Goal: Task Accomplishment & Management: Manage account settings

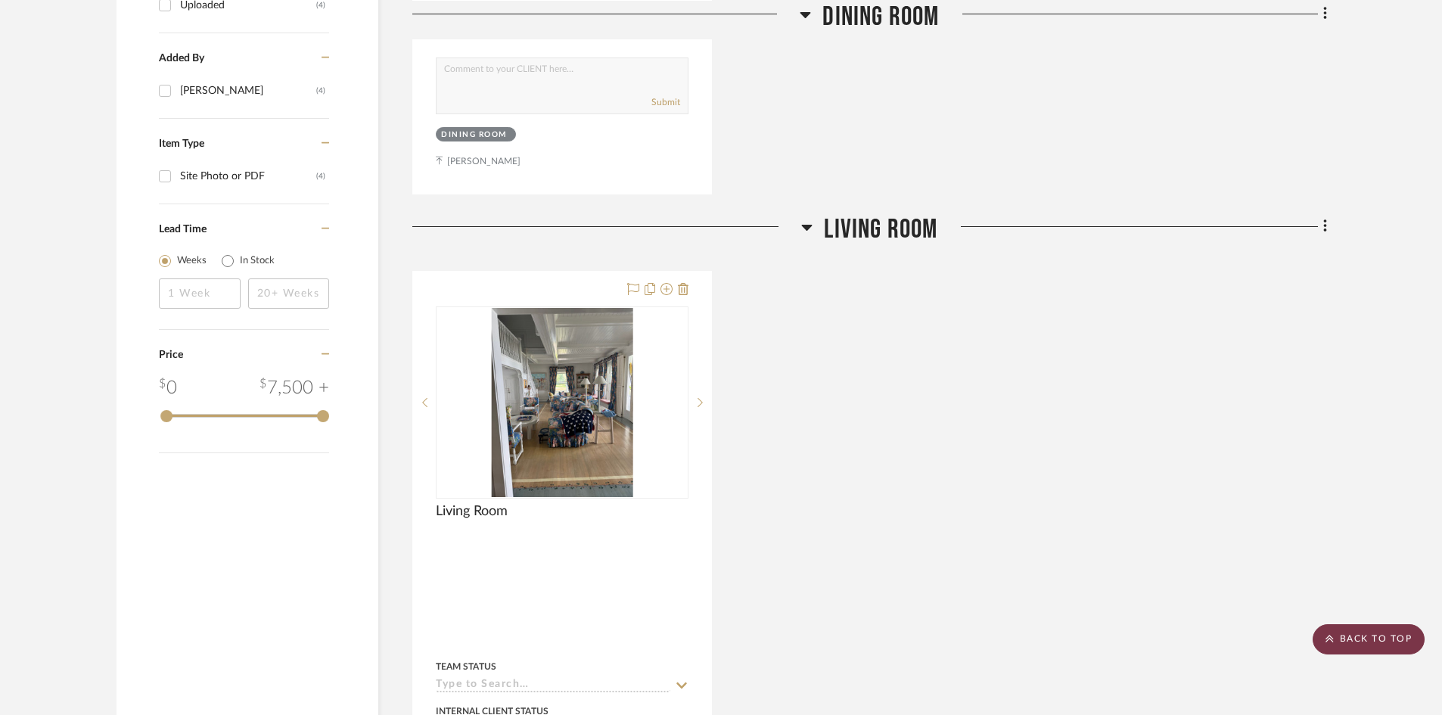
click at [1393, 638] on scroll-to-top-button "BACK TO TOP" at bounding box center [1369, 639] width 112 height 30
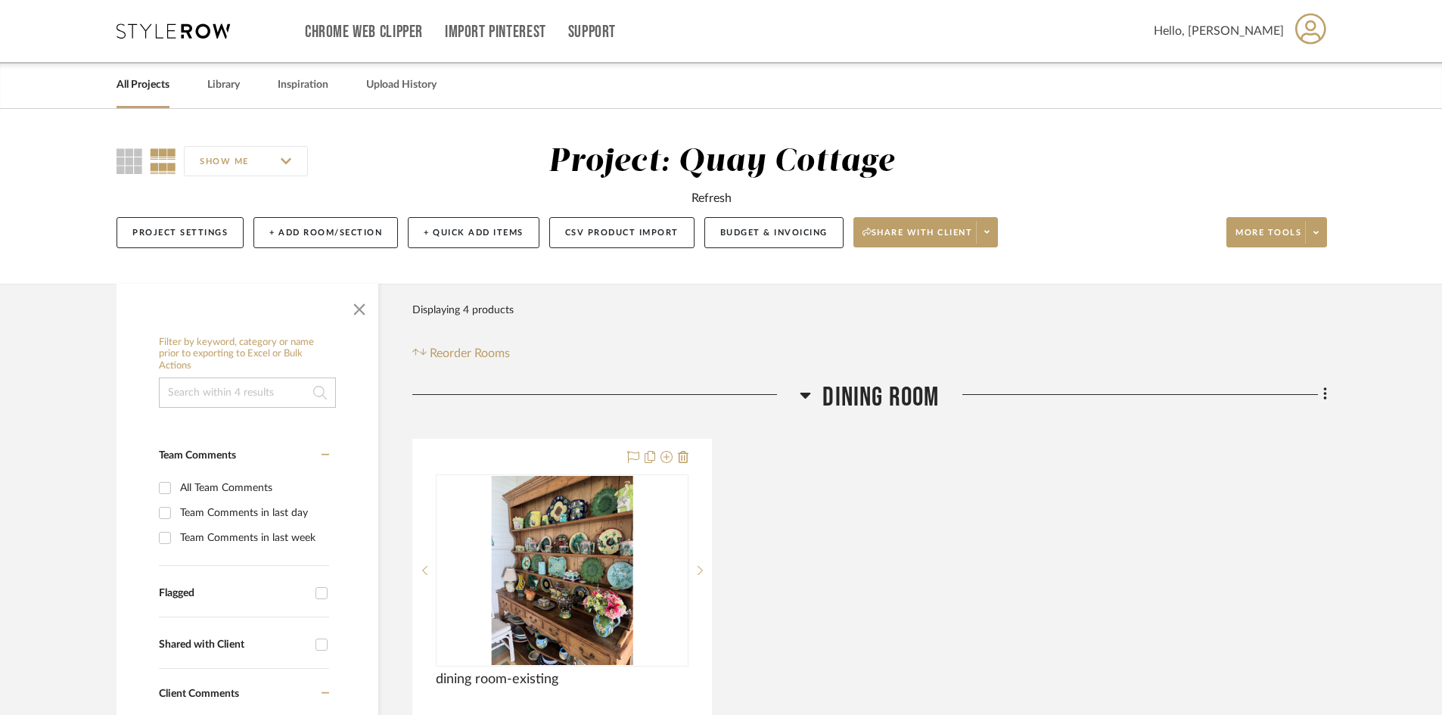
click at [143, 79] on link "All Projects" at bounding box center [143, 85] width 53 height 20
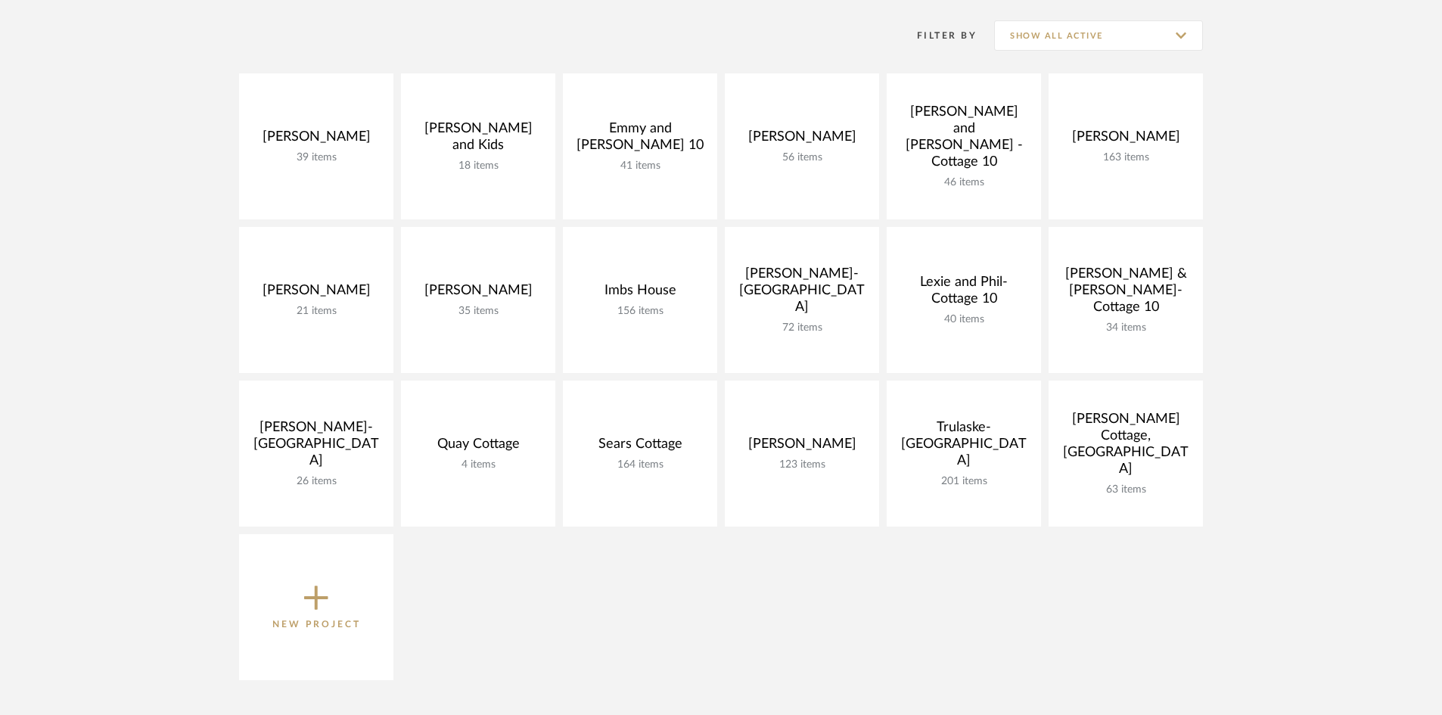
scroll to position [303, 0]
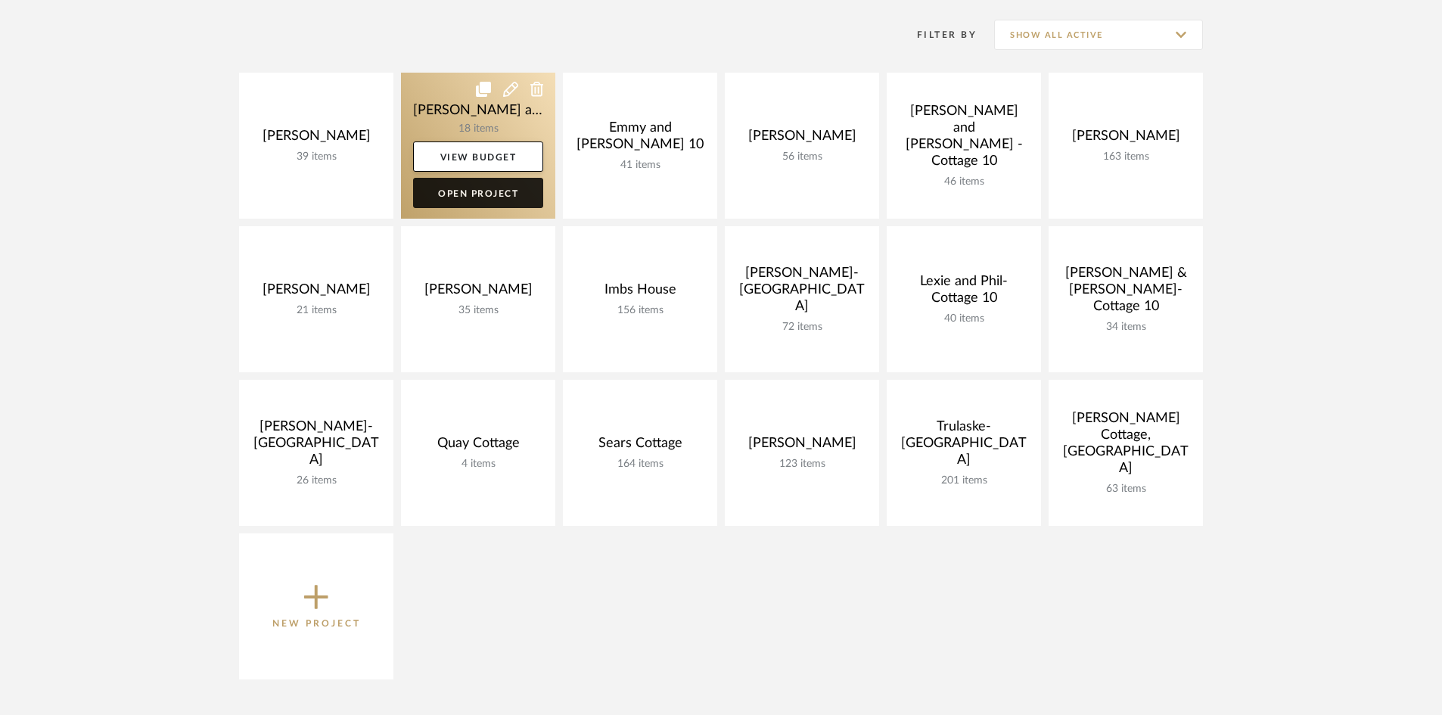
click at [484, 191] on link "Open Project" at bounding box center [478, 193] width 130 height 30
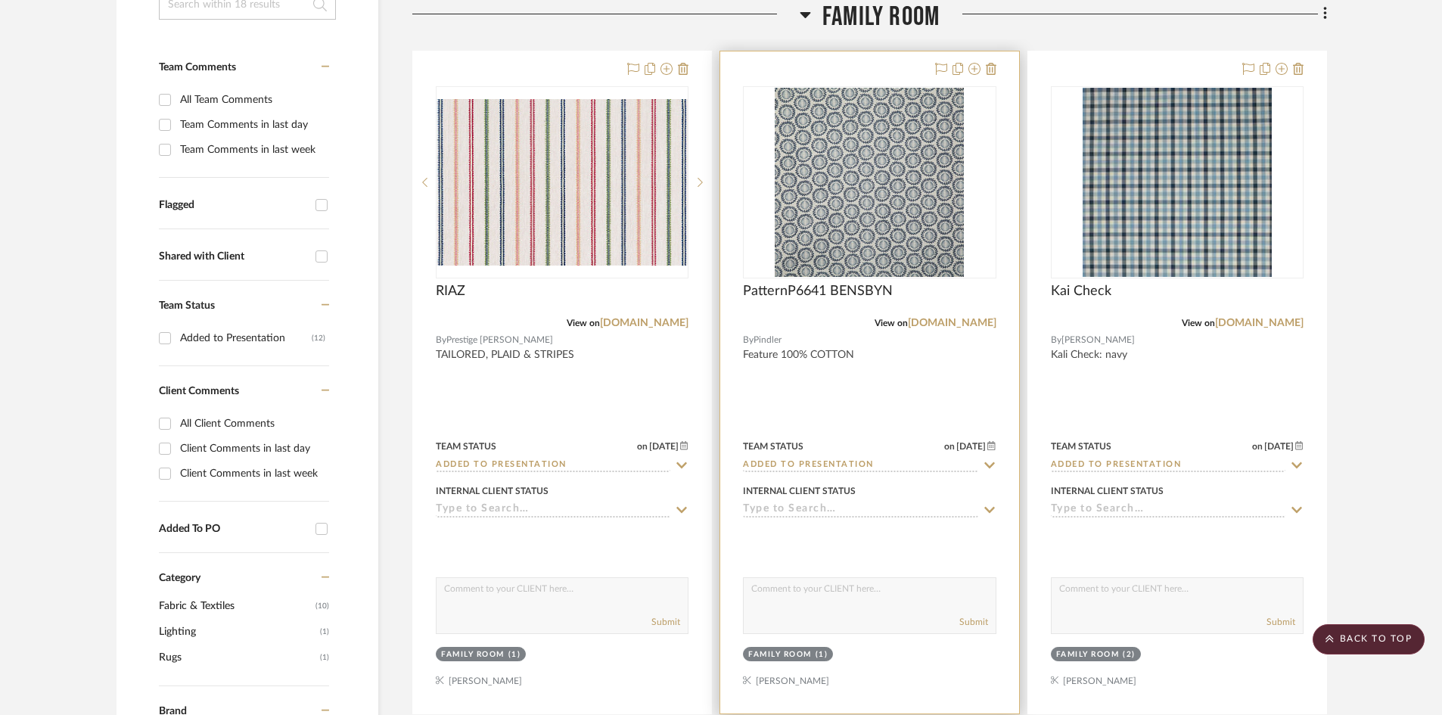
scroll to position [378, 0]
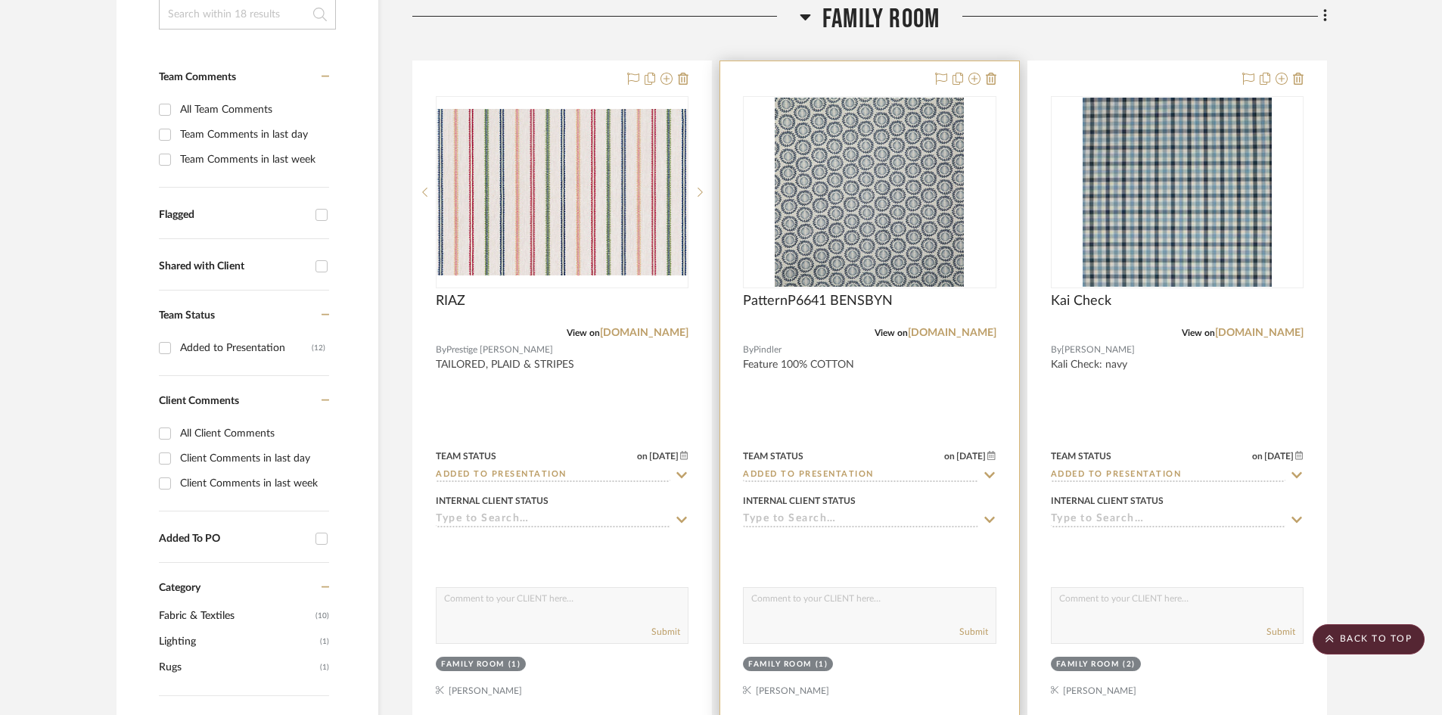
click at [894, 473] on input "Added to Presentation" at bounding box center [860, 475] width 235 height 14
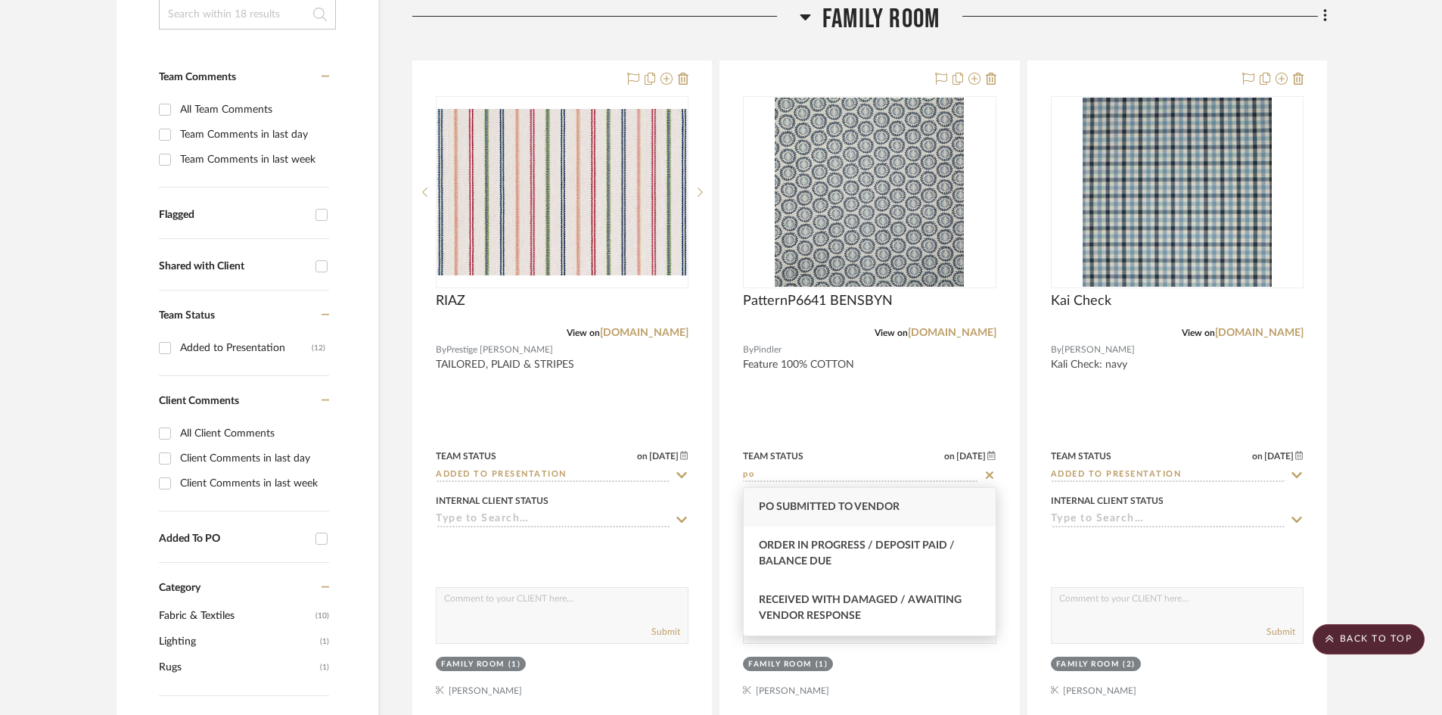
type input "po"
click at [910, 505] on div "PO Submitted to Vendor" at bounding box center [869, 507] width 251 height 39
type input "[DATE]"
type input "PO Submitted to Vendor"
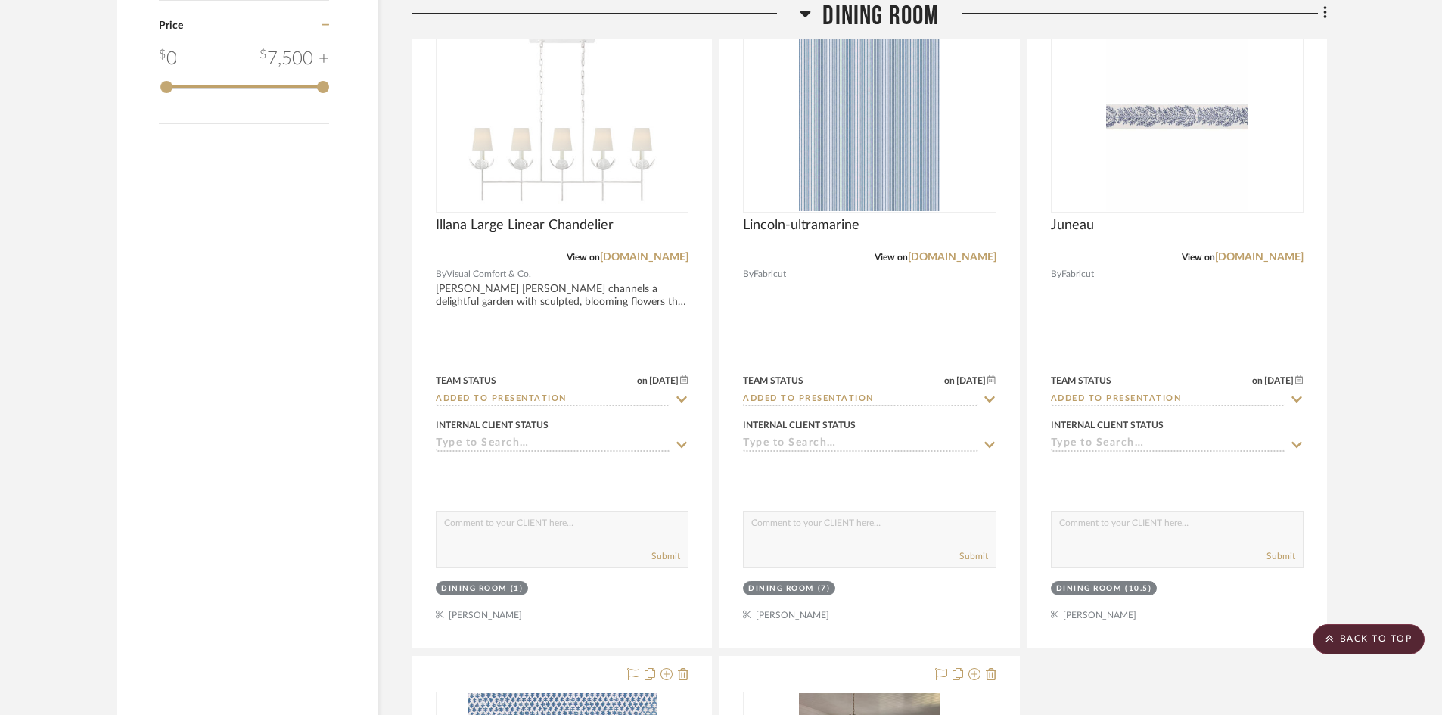
scroll to position [1892, 0]
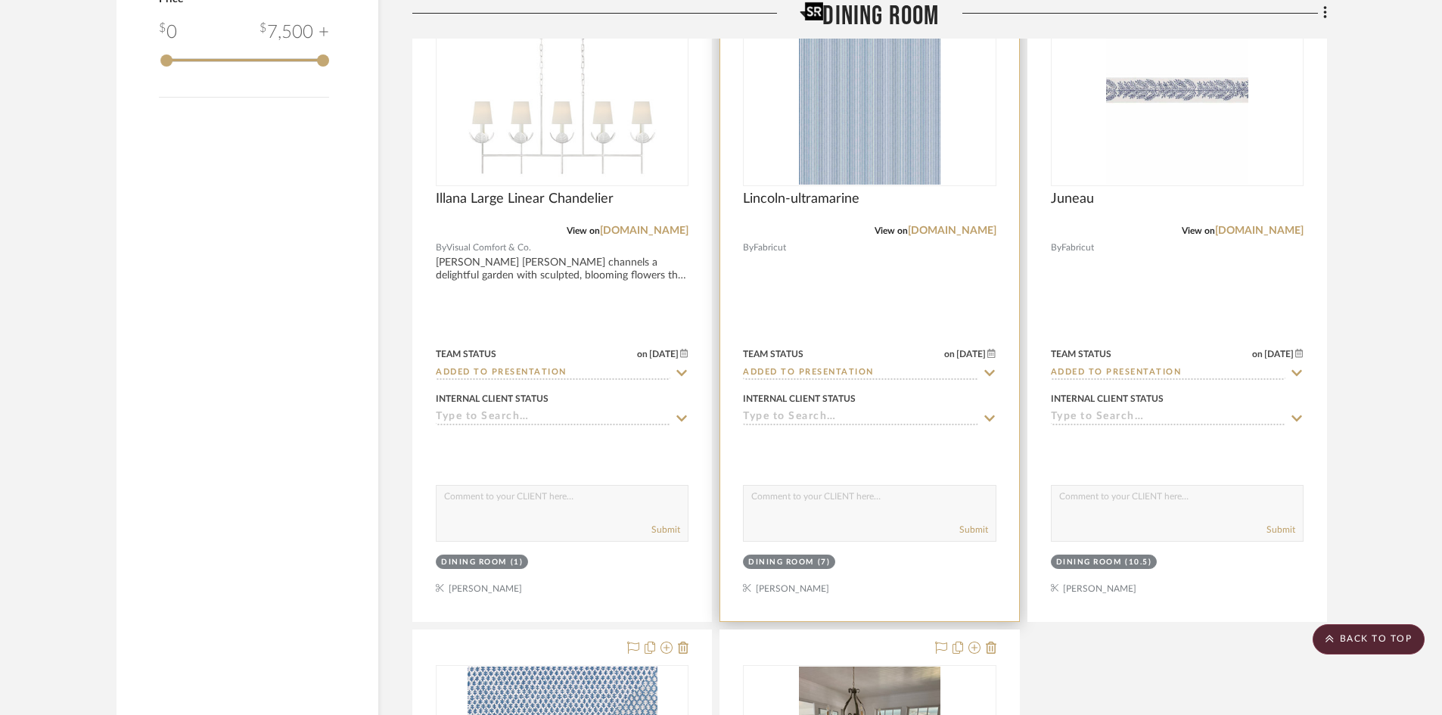
click at [0, 0] on img at bounding box center [0, 0] width 0 height 0
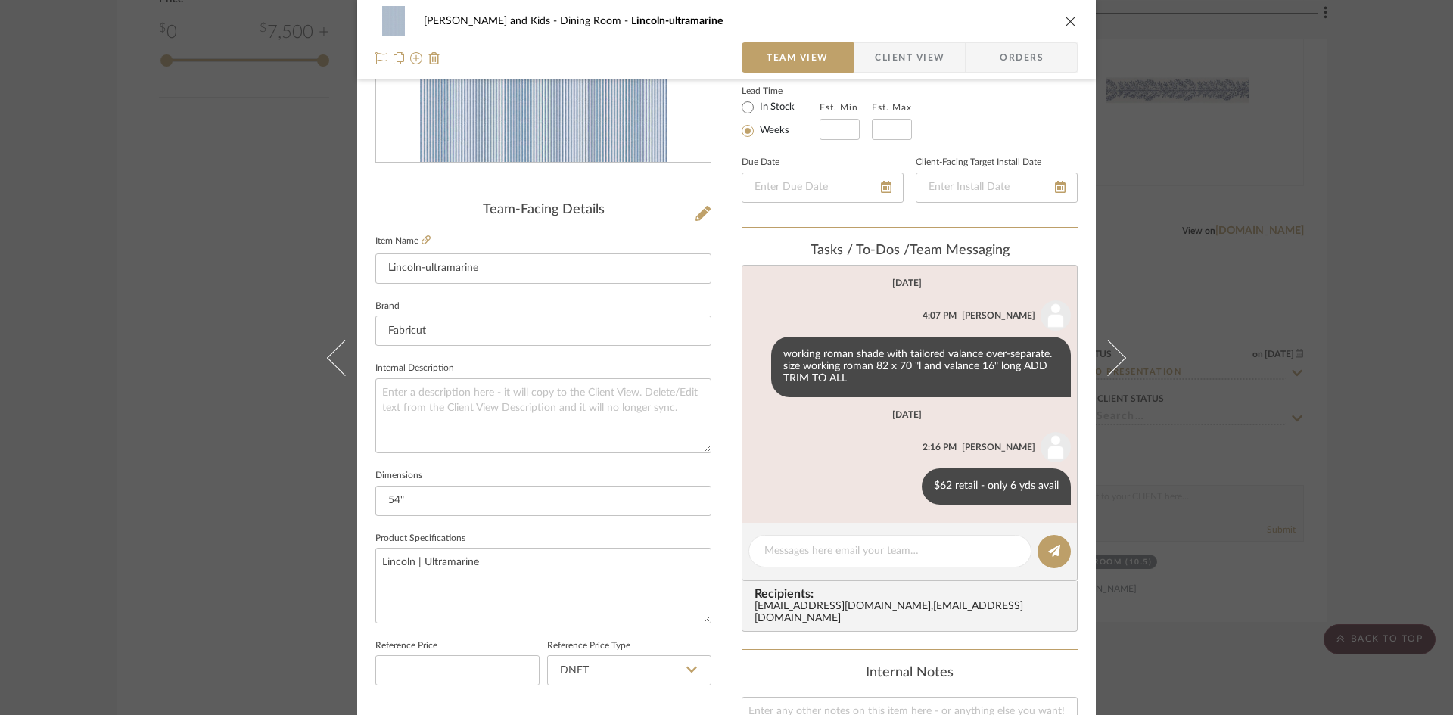
scroll to position [303, 0]
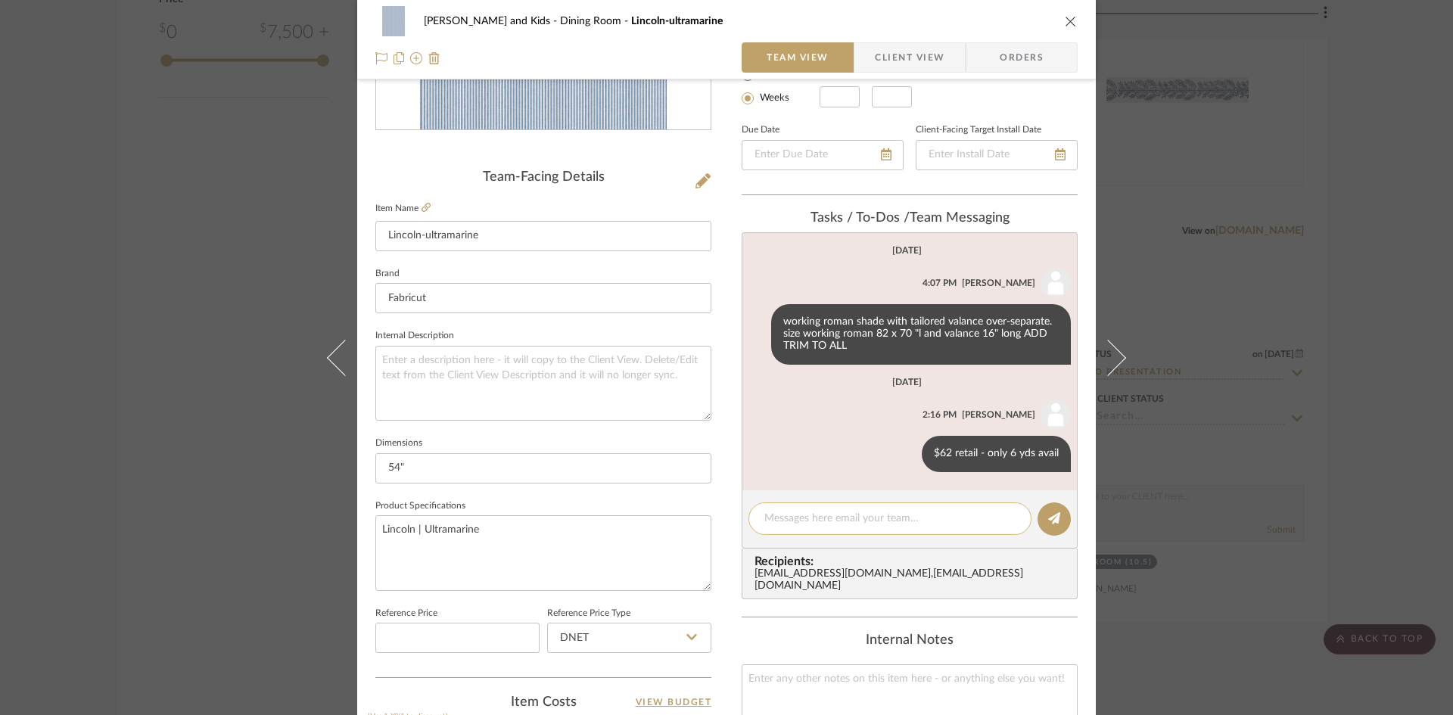
click at [845, 521] on textarea at bounding box center [889, 519] width 251 height 16
type textarea "Switched to Pindler 7975 color ocean"
click at [1038, 514] on button at bounding box center [1053, 518] width 33 height 33
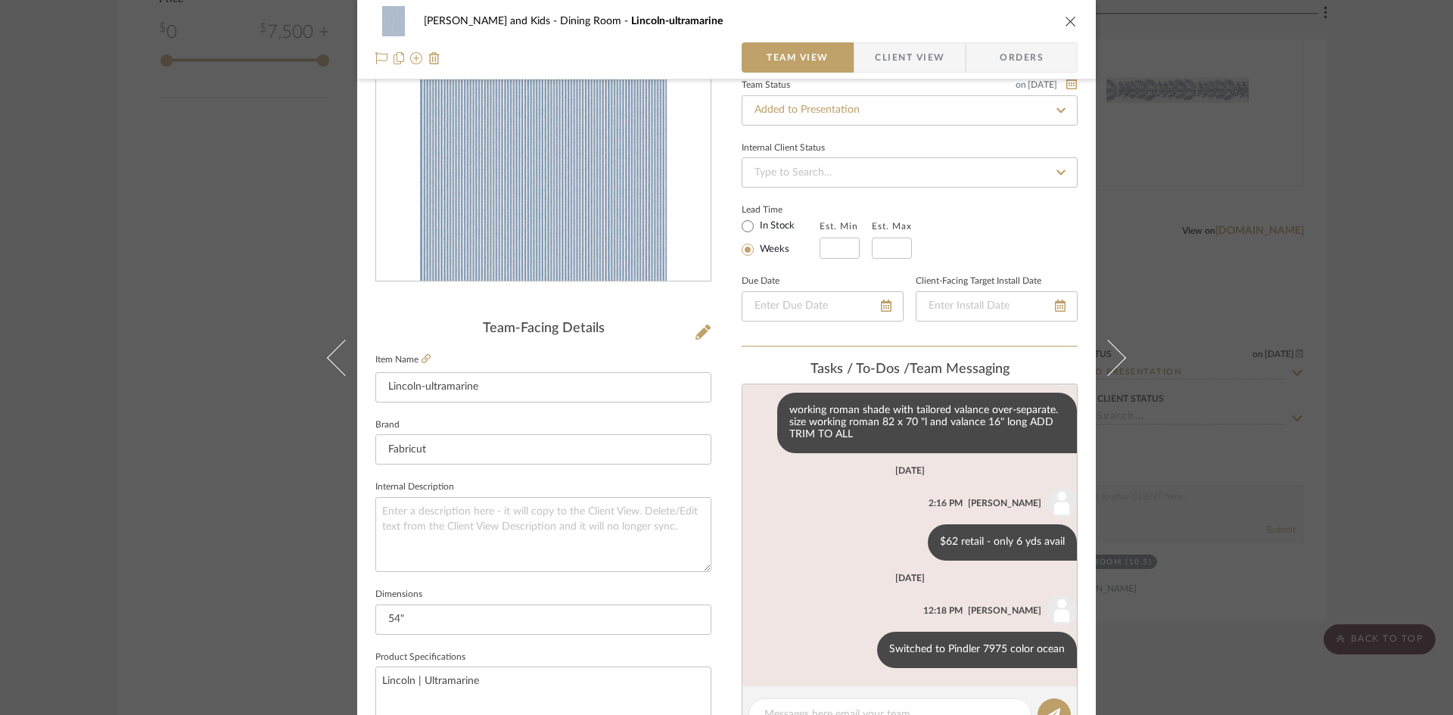
scroll to position [0, 0]
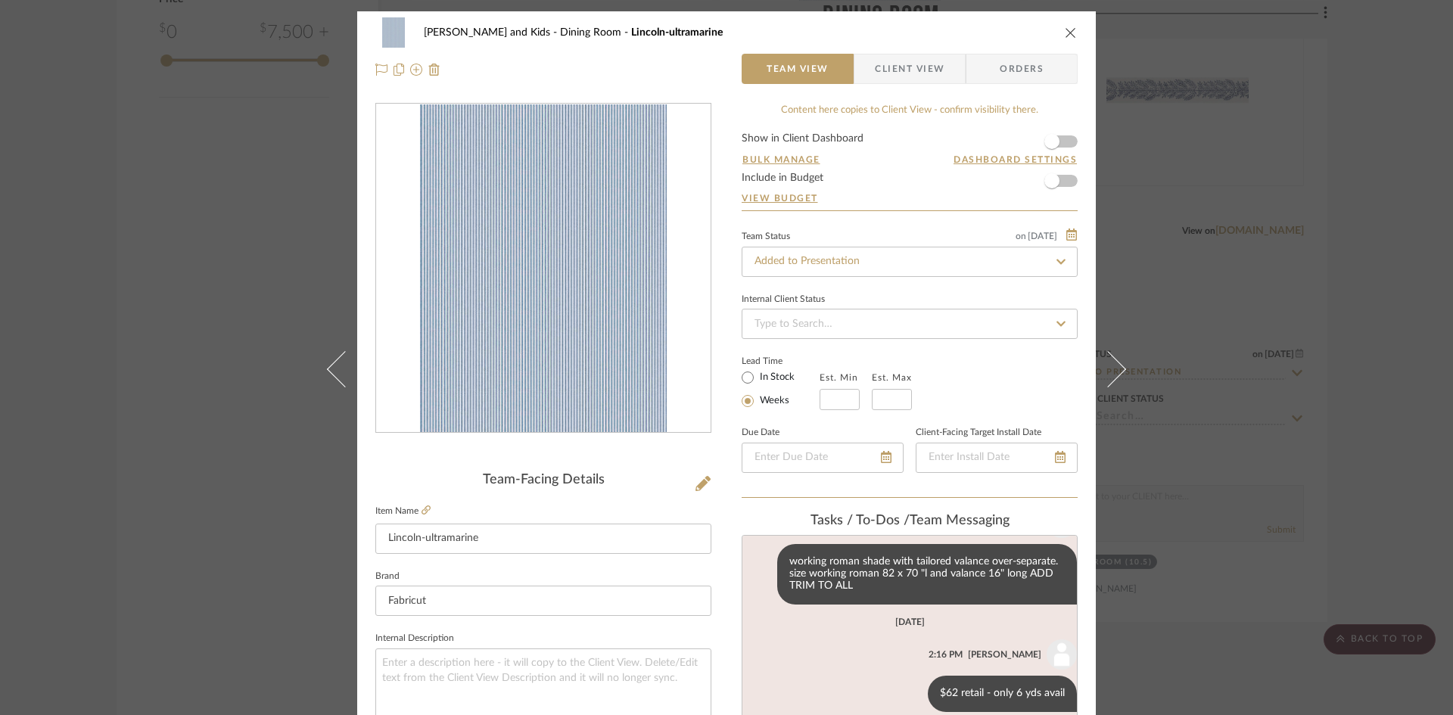
click at [1065, 31] on icon "close" at bounding box center [1071, 32] width 12 height 12
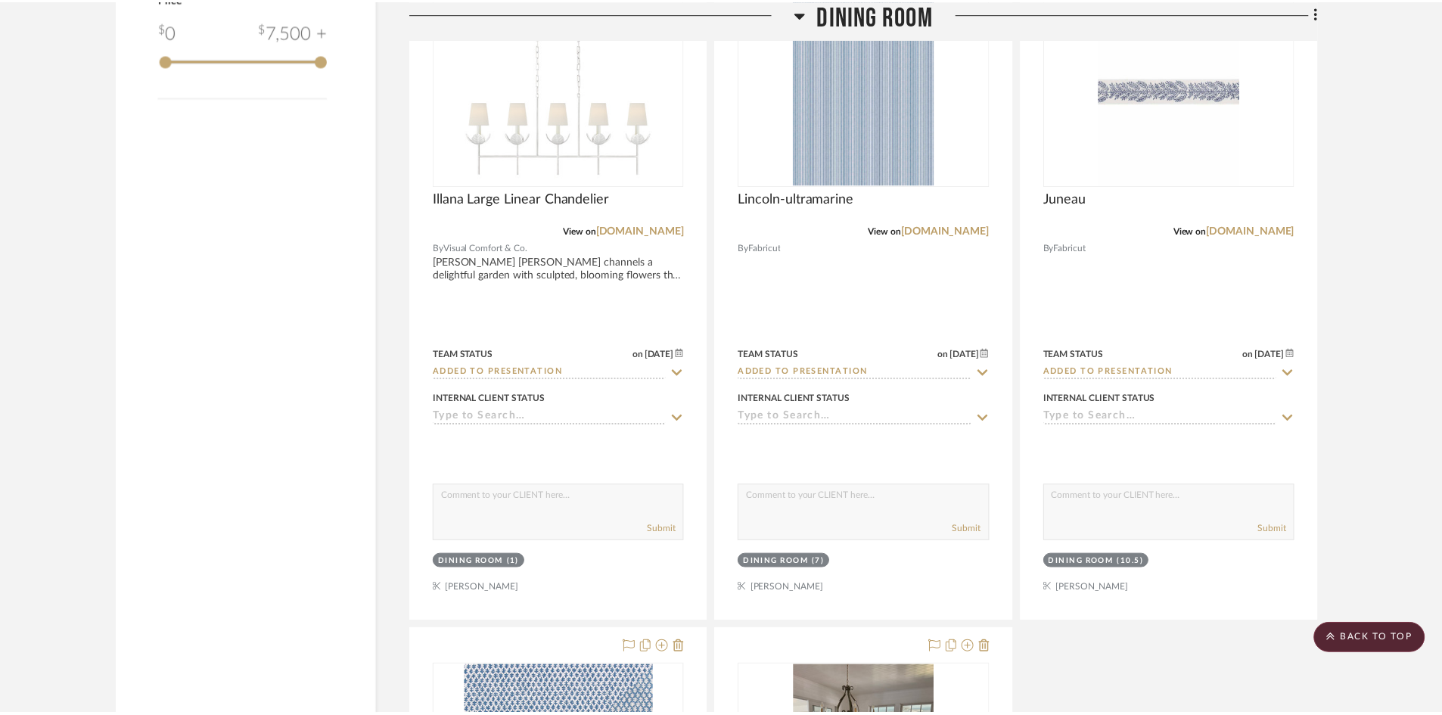
scroll to position [1892, 0]
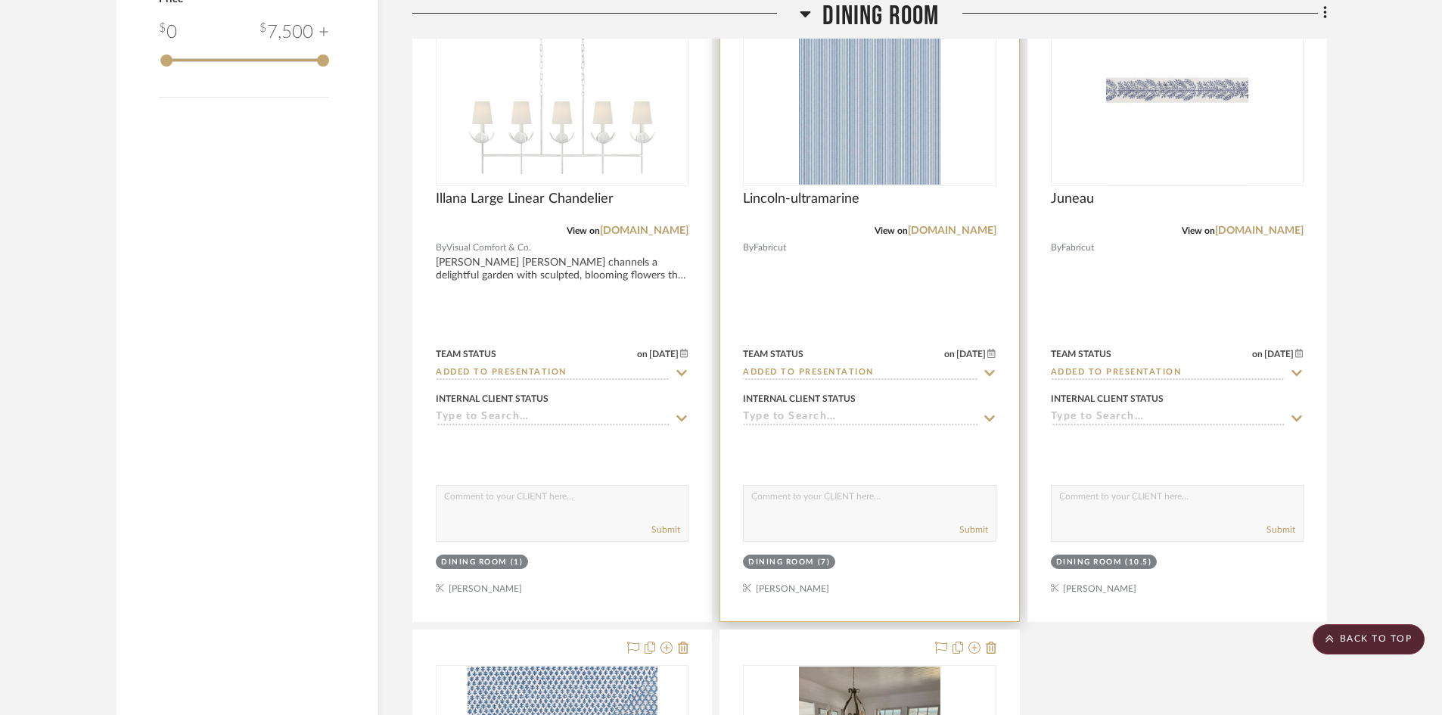
click at [863, 369] on input "Added to Presentation" at bounding box center [860, 373] width 235 height 14
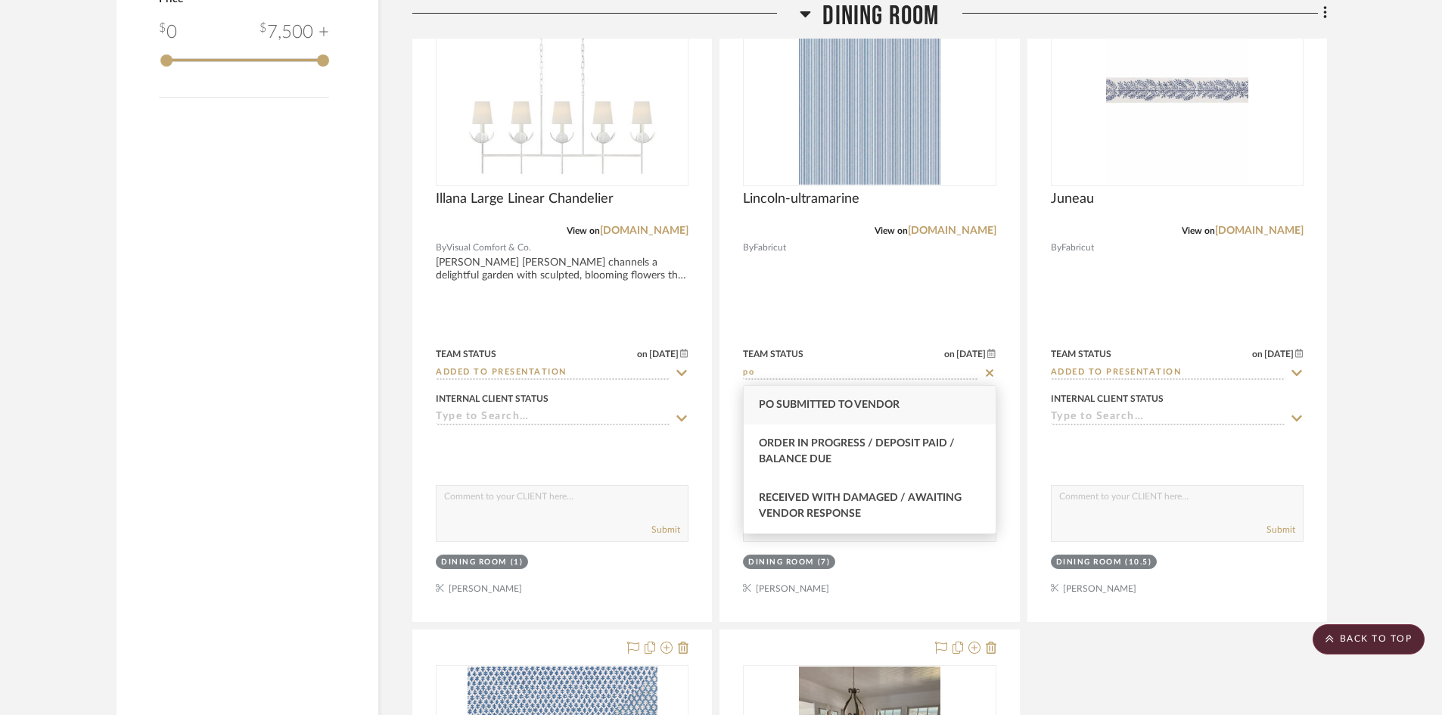
type input "po"
click at [866, 397] on div "PO Submitted to Vendor" at bounding box center [869, 405] width 251 height 39
type input "[DATE]"
type input "PO Submitted to Vendor"
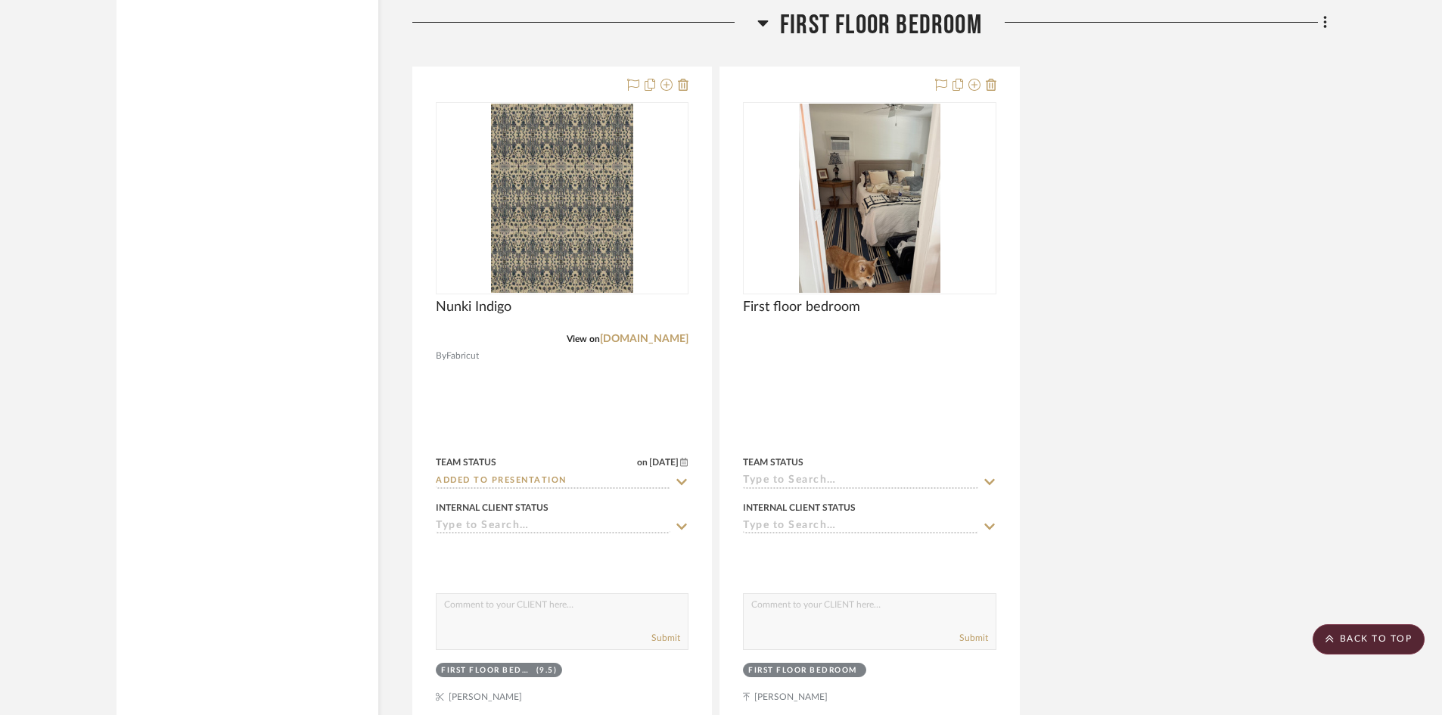
scroll to position [4086, 0]
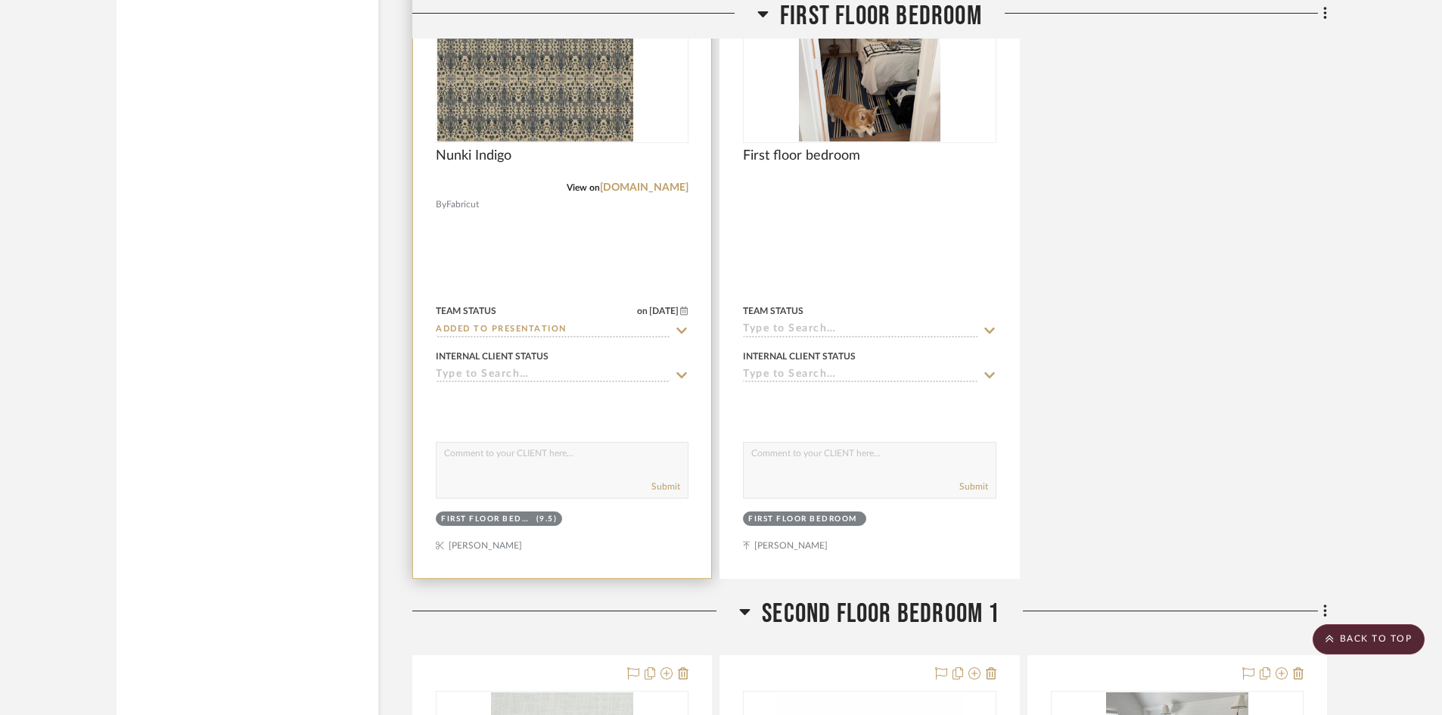
click at [561, 85] on div at bounding box center [562, 47] width 253 height 192
click at [558, 117] on img "0" at bounding box center [562, 46] width 142 height 189
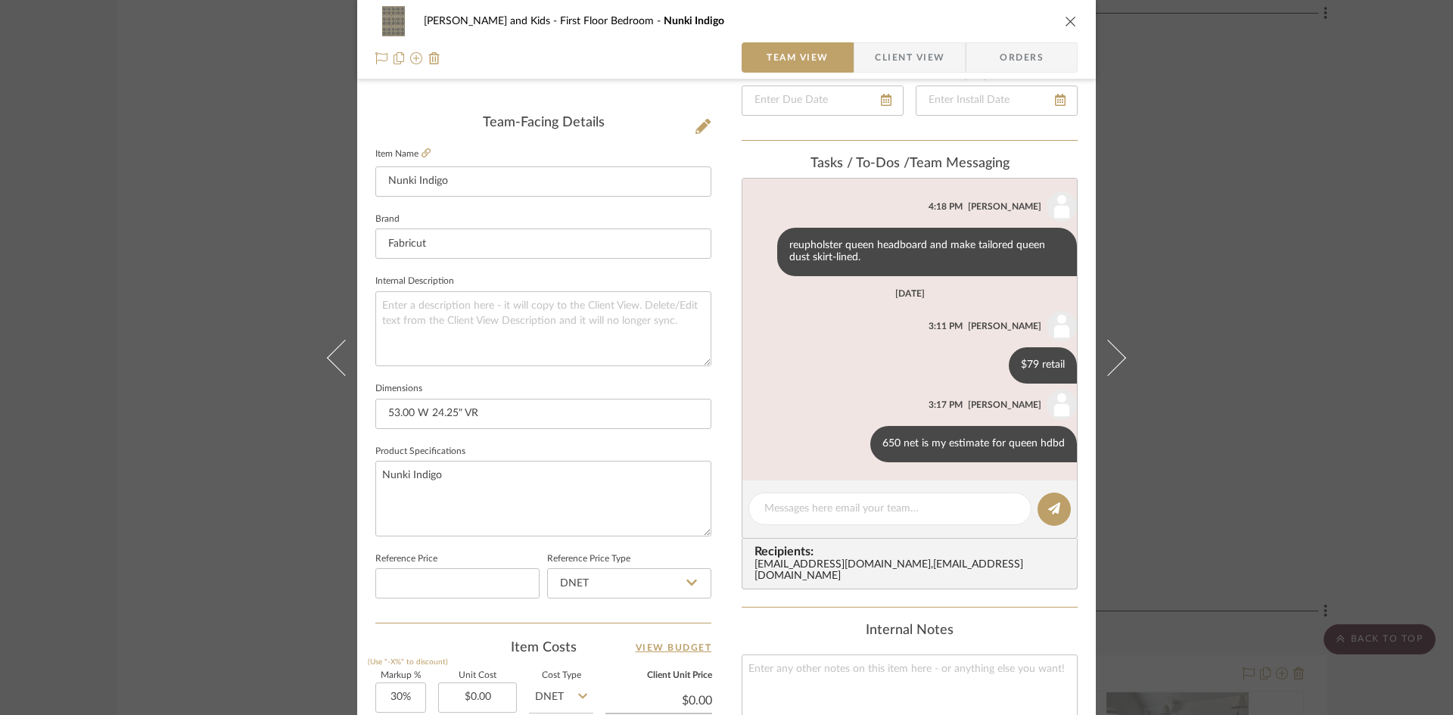
scroll to position [378, 0]
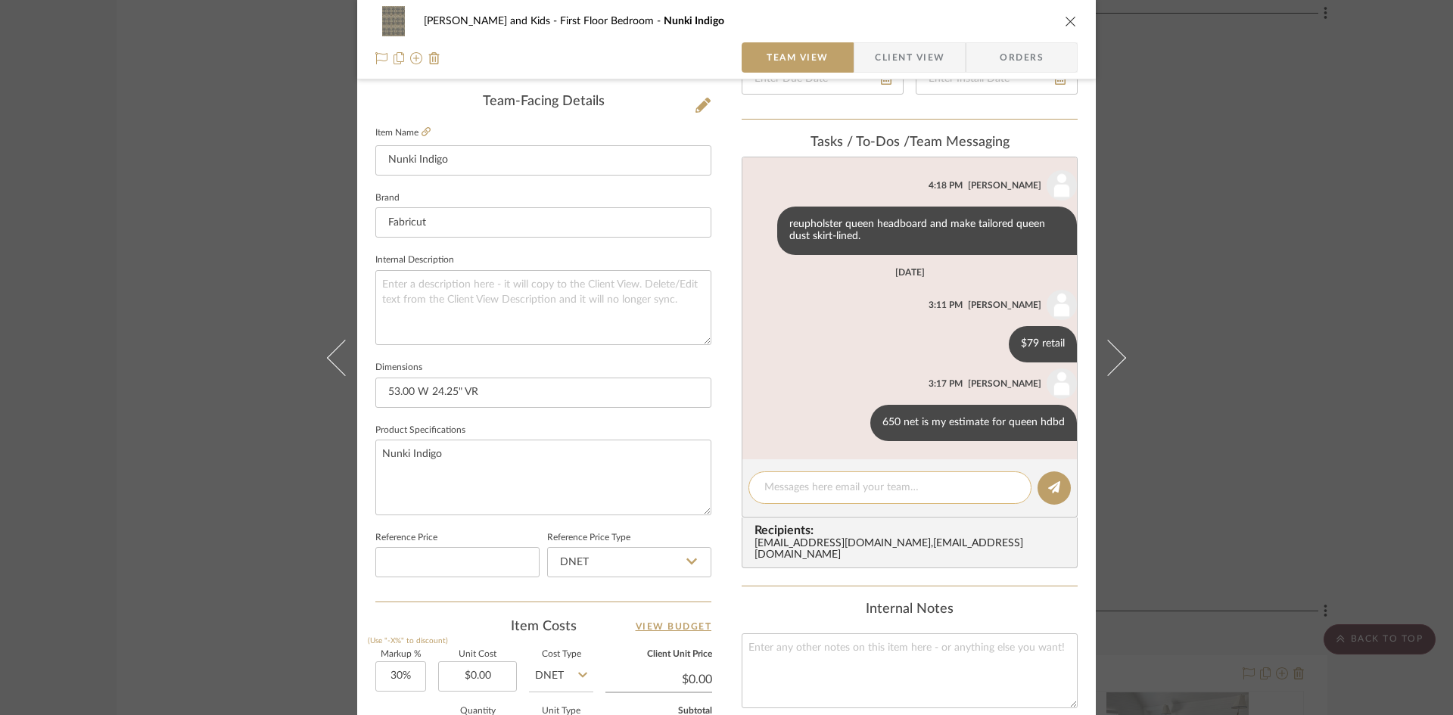
click at [797, 487] on textarea at bounding box center [889, 488] width 251 height 16
type textarea "Switched to Pindler P6813 Tilly color lake"
click at [1038, 490] on button at bounding box center [1053, 487] width 33 height 33
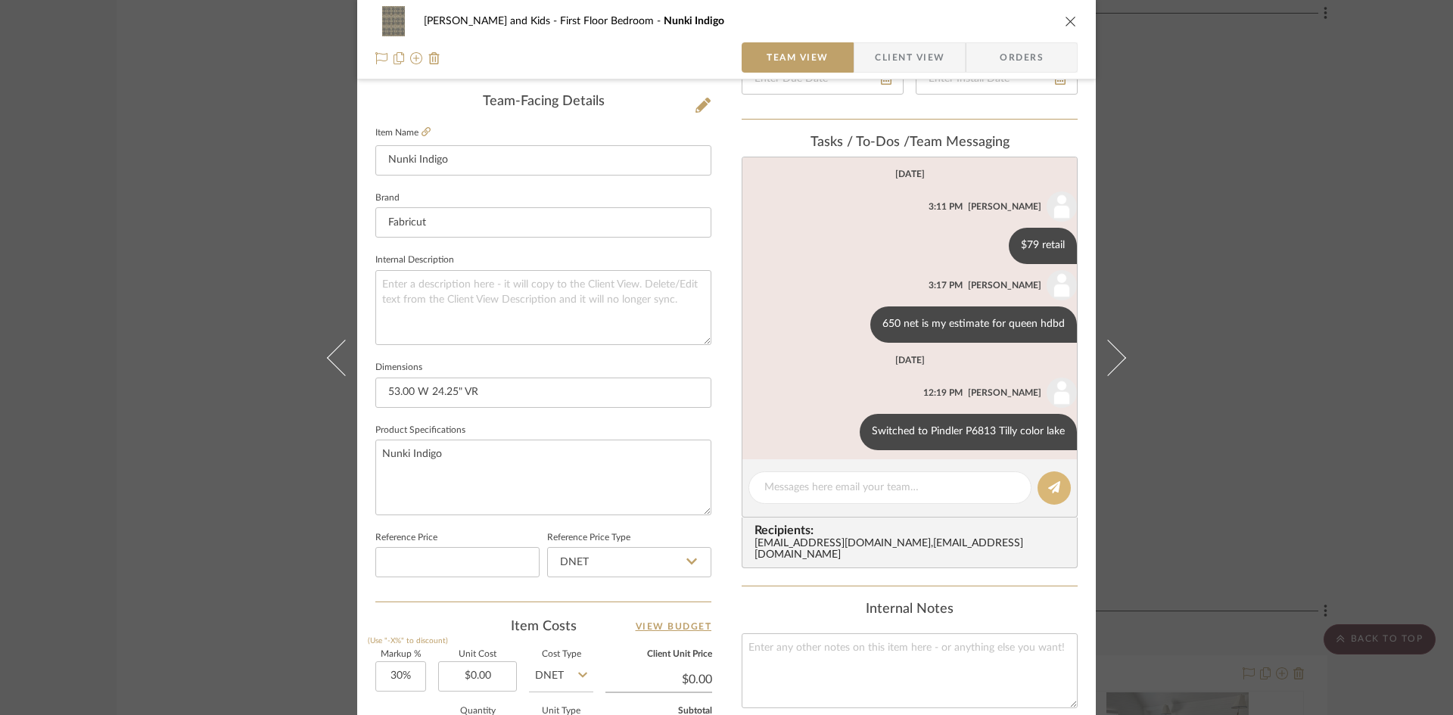
scroll to position [129, 0]
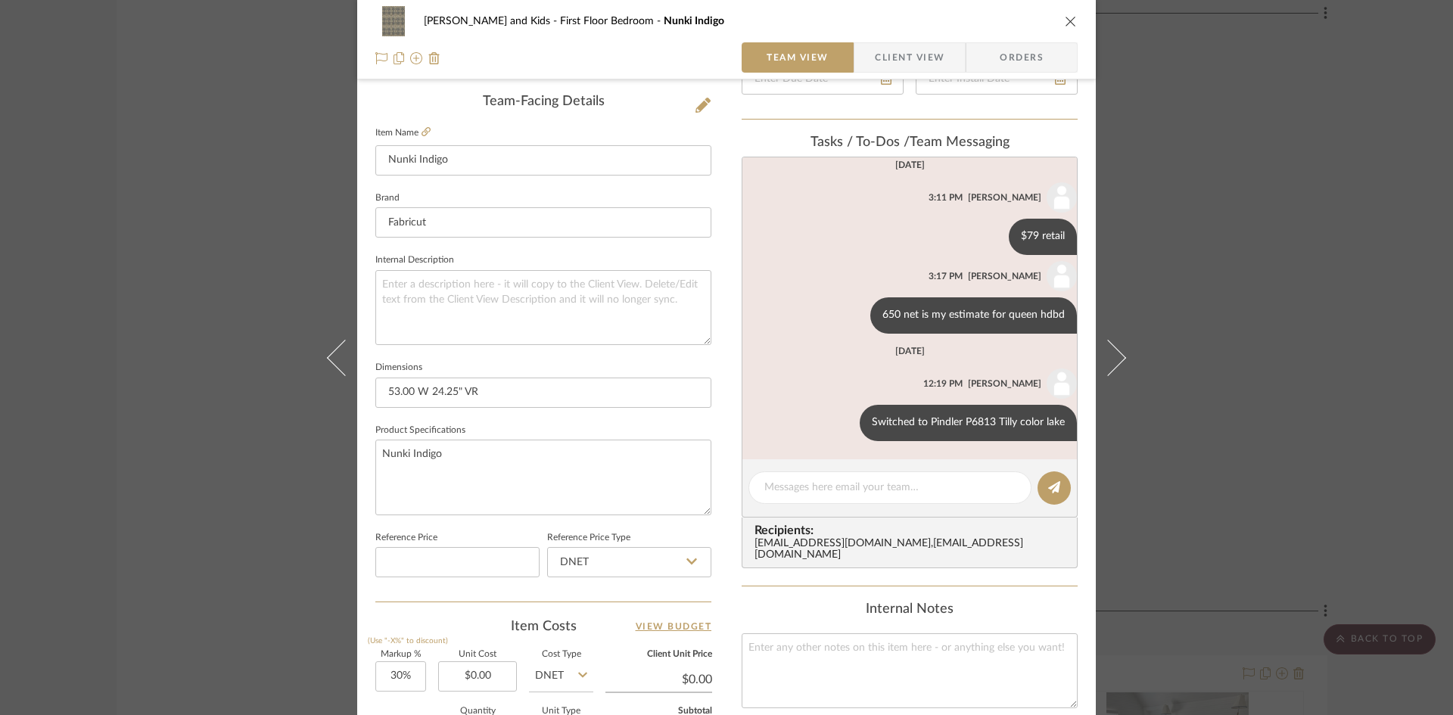
click at [1065, 19] on icon "close" at bounding box center [1071, 21] width 12 height 12
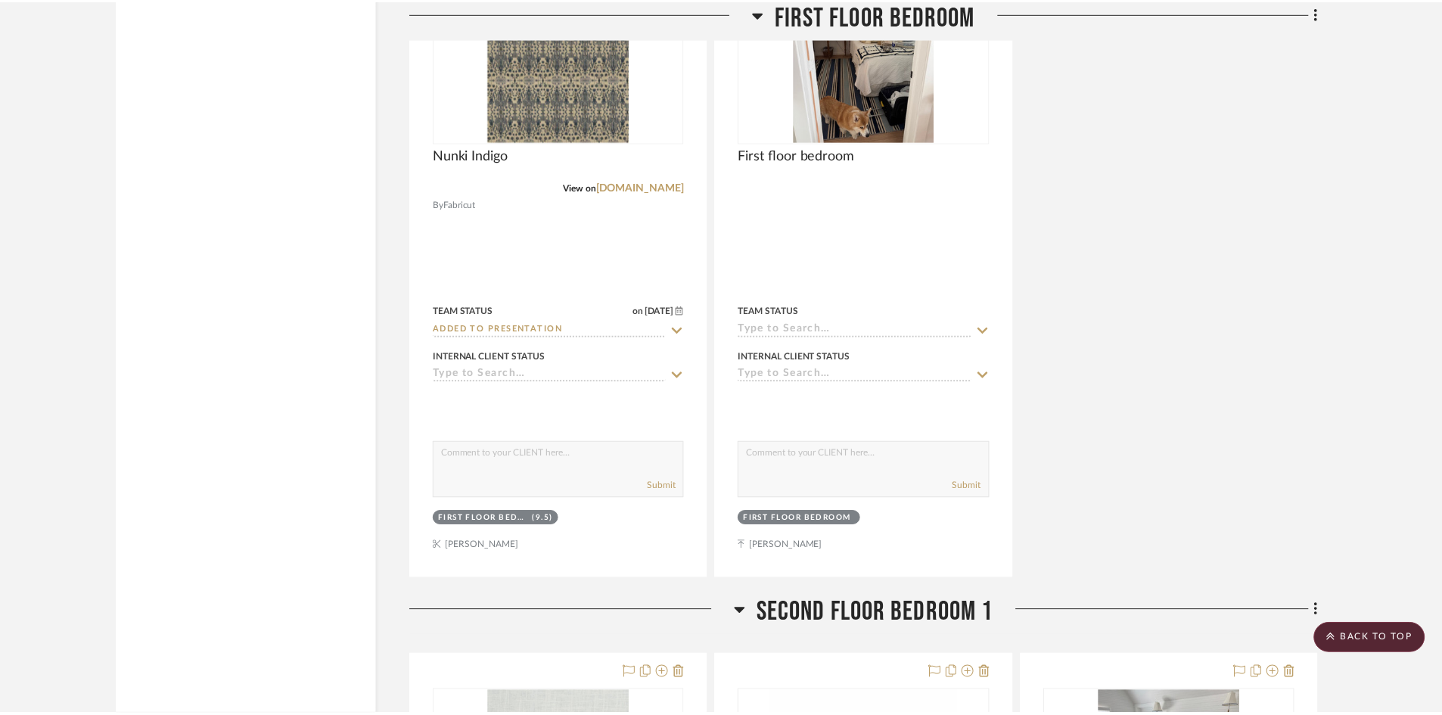
scroll to position [4086, 0]
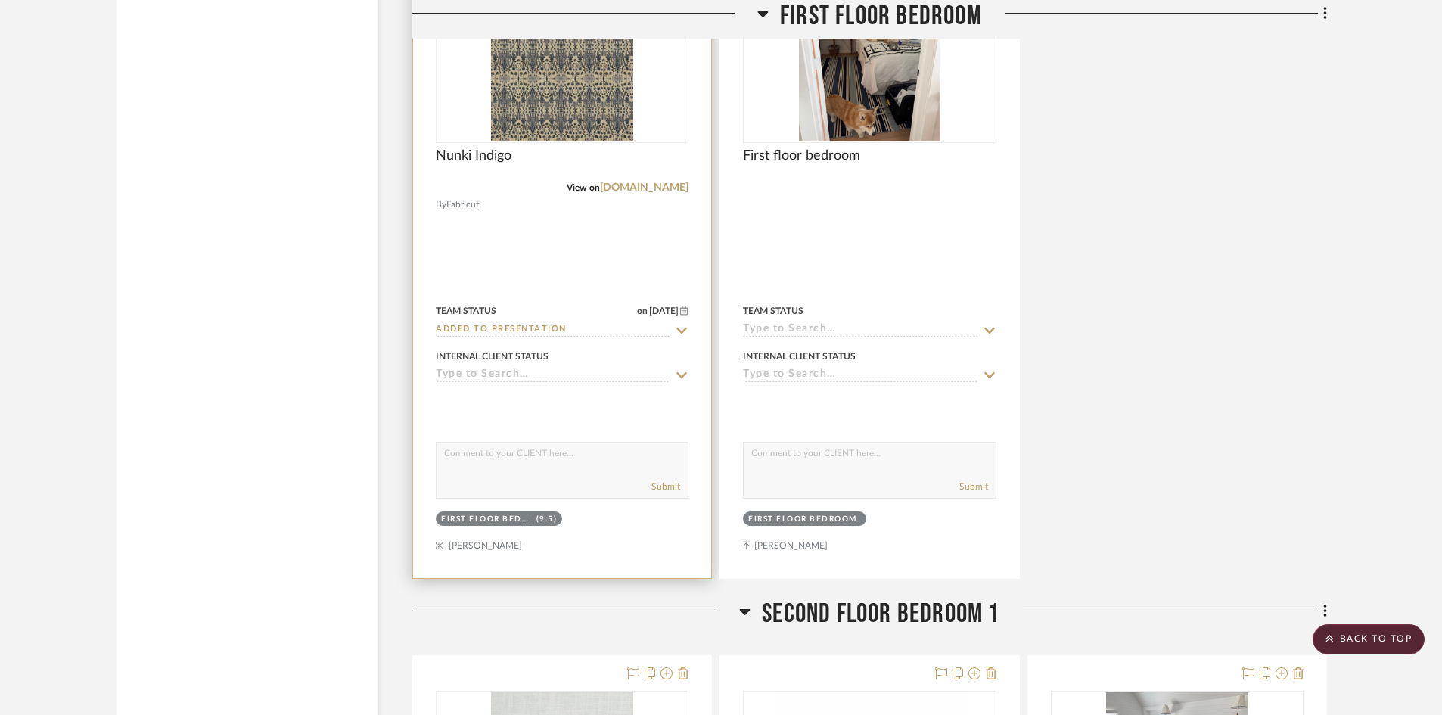
click at [555, 328] on input "Added to Presentation" at bounding box center [553, 330] width 235 height 14
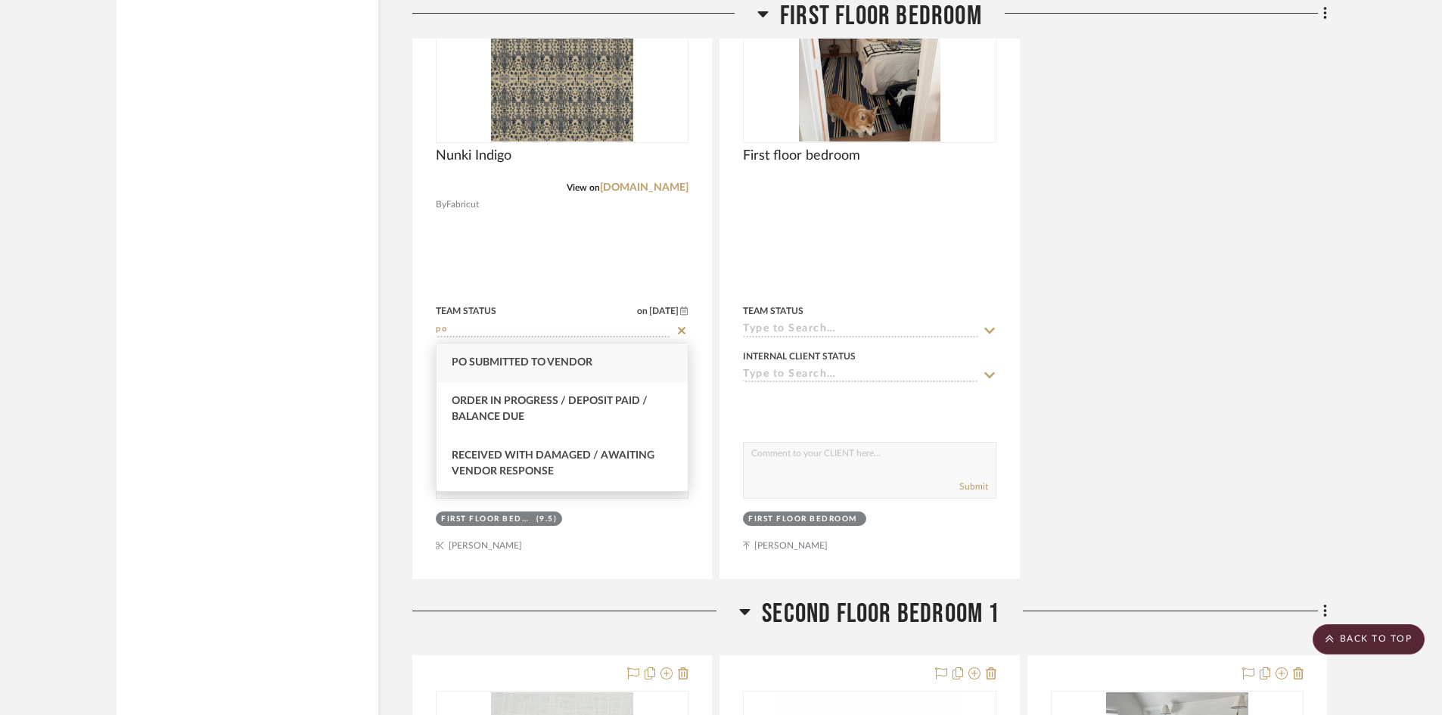
type input "po"
click at [549, 357] on span "PO Submitted to Vendor" at bounding box center [522, 362] width 141 height 11
type input "[DATE]"
type input "PO Submitted to Vendor"
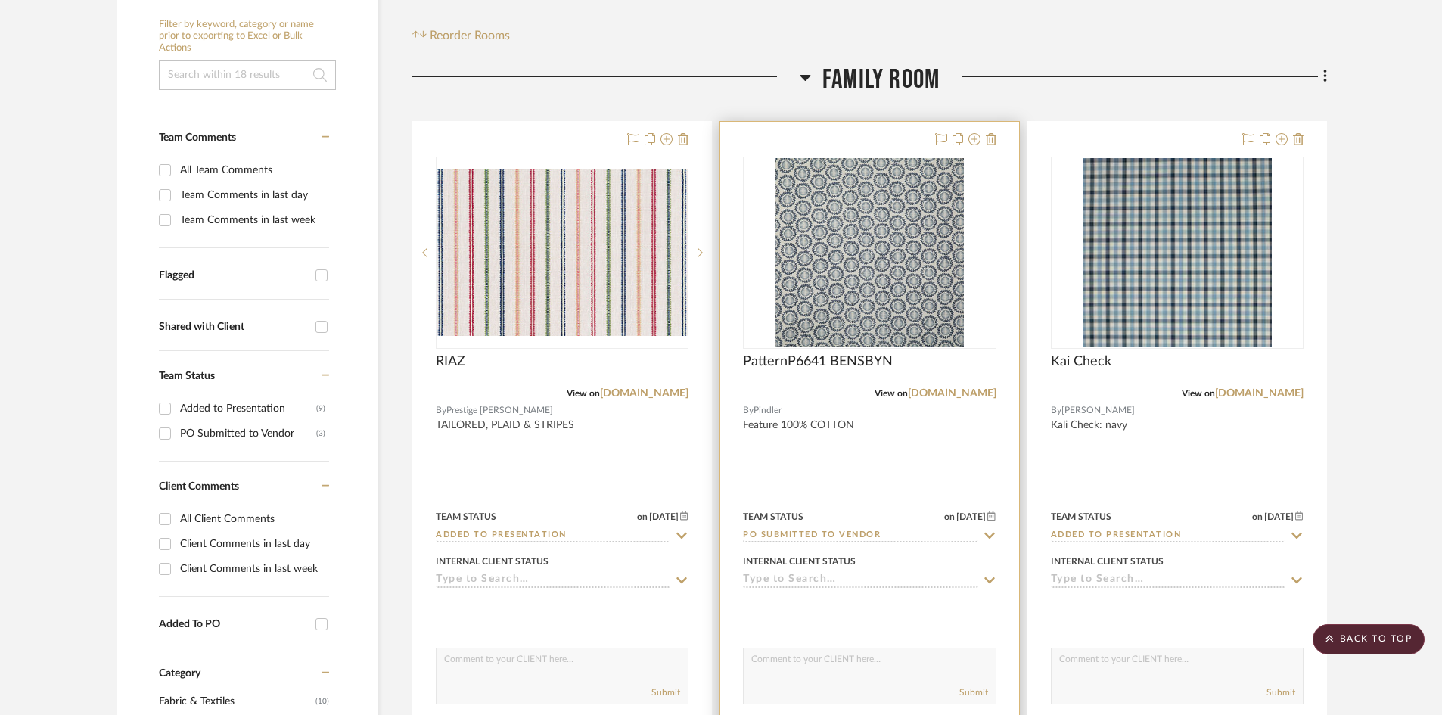
scroll to position [309, 0]
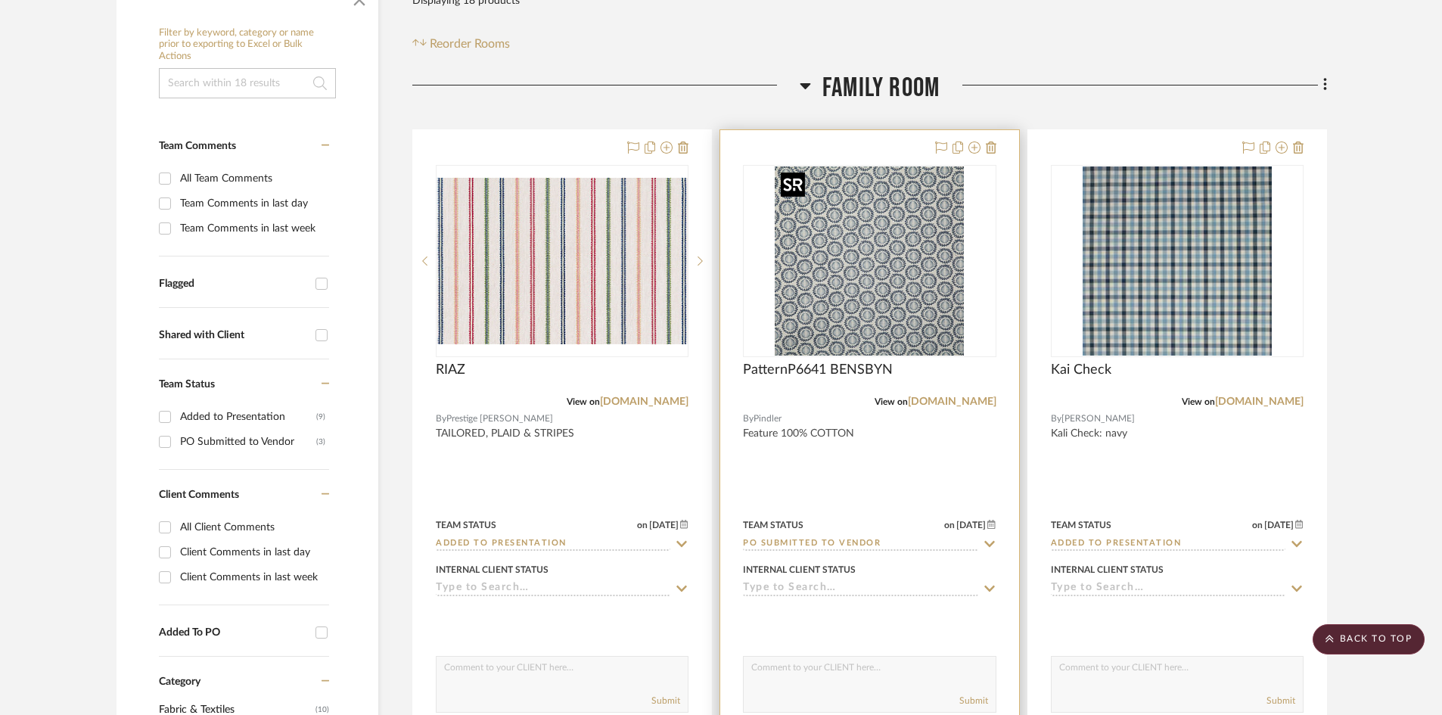
click at [860, 315] on img "0" at bounding box center [869, 260] width 189 height 189
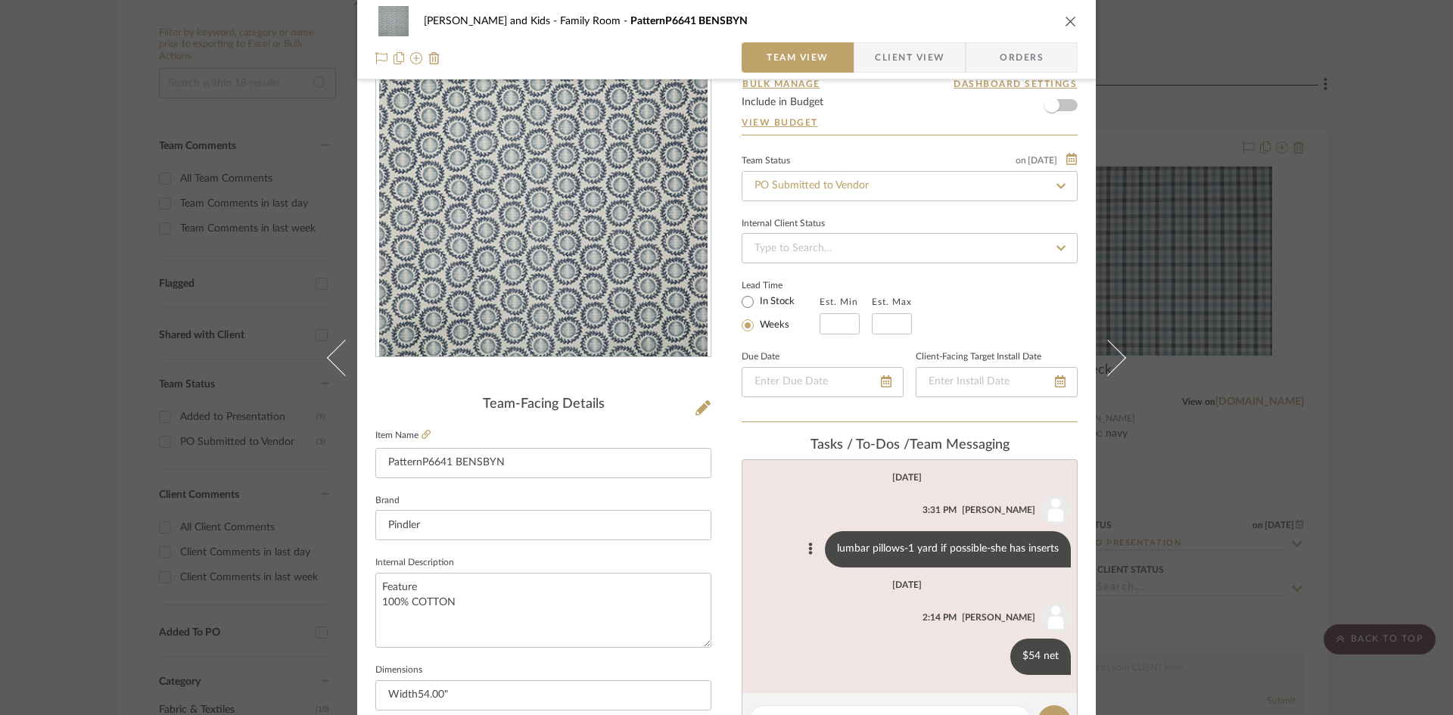
scroll to position [151, 0]
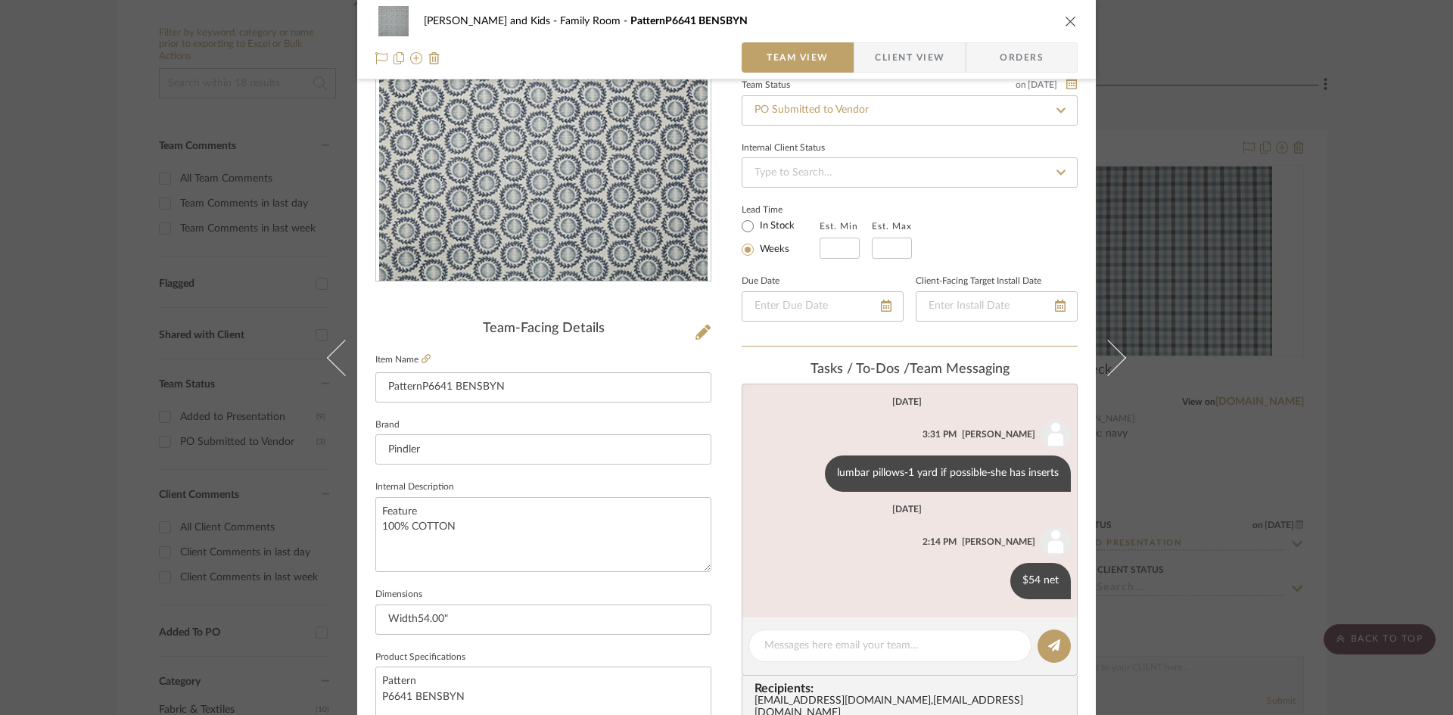
click at [1065, 21] on icon "close" at bounding box center [1071, 21] width 12 height 12
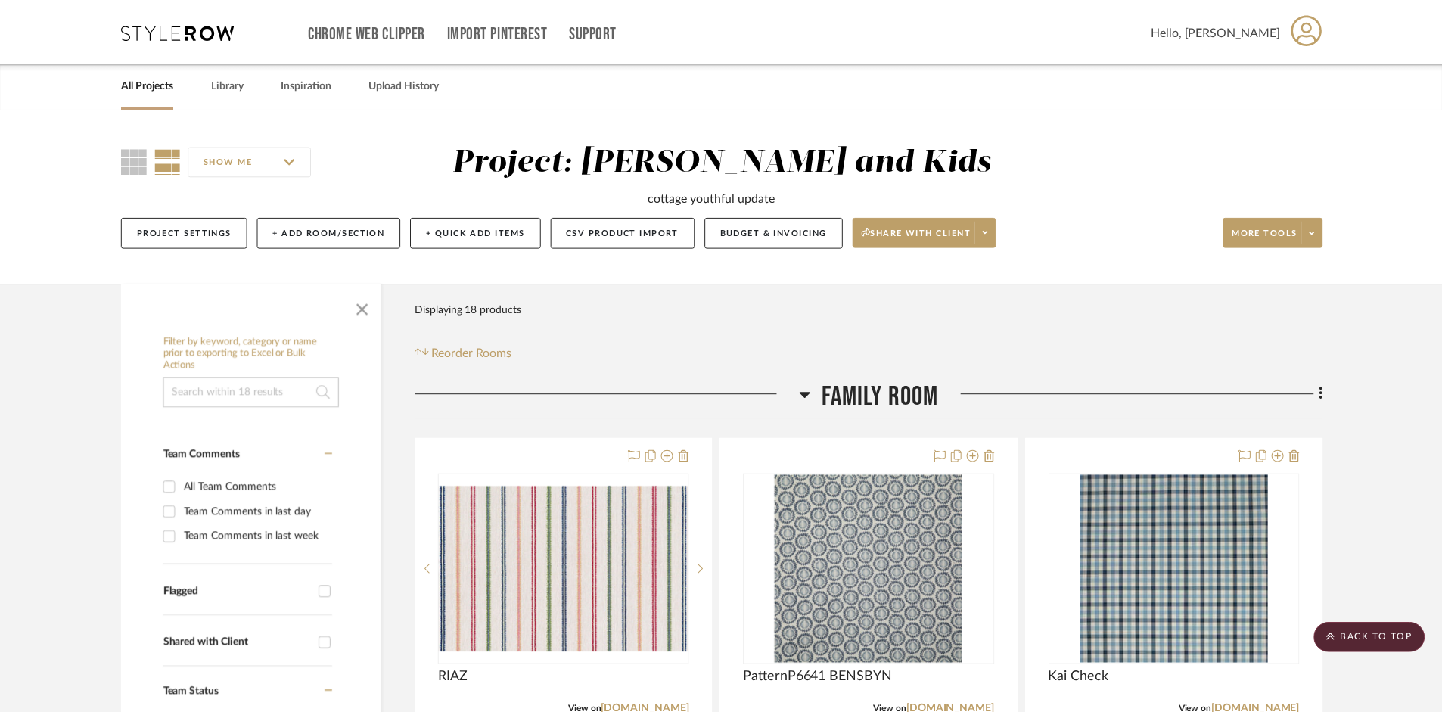
scroll to position [309, 0]
